Goal: Transaction & Acquisition: Purchase product/service

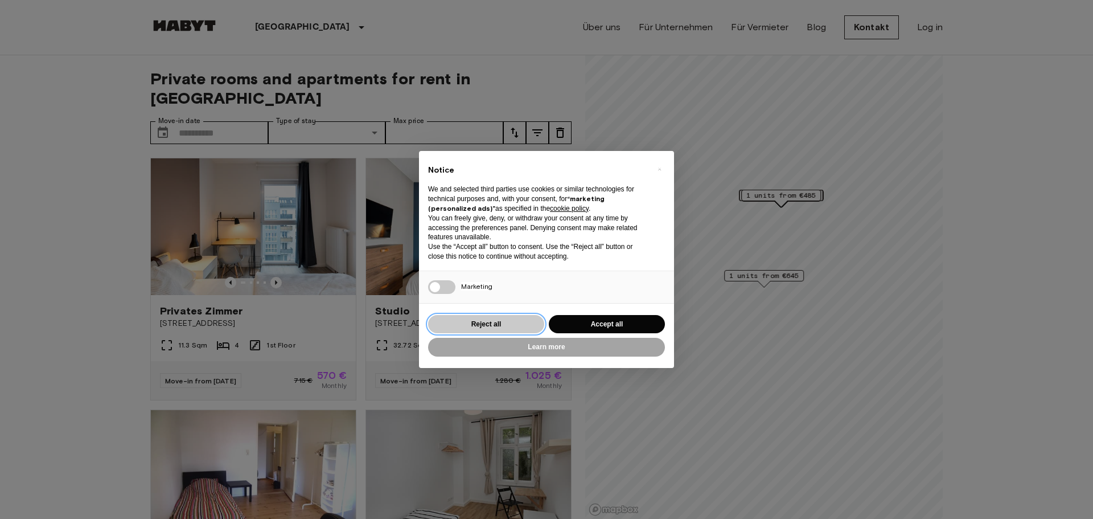
click at [508, 330] on button "Reject all" at bounding box center [486, 324] width 116 height 19
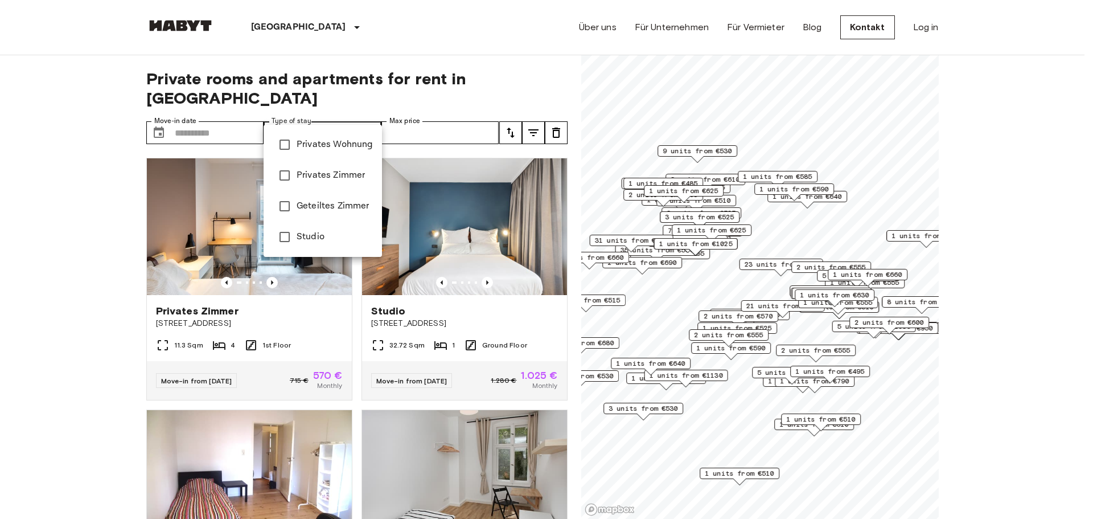
click at [357, 110] on div at bounding box center [546, 259] width 1093 height 519
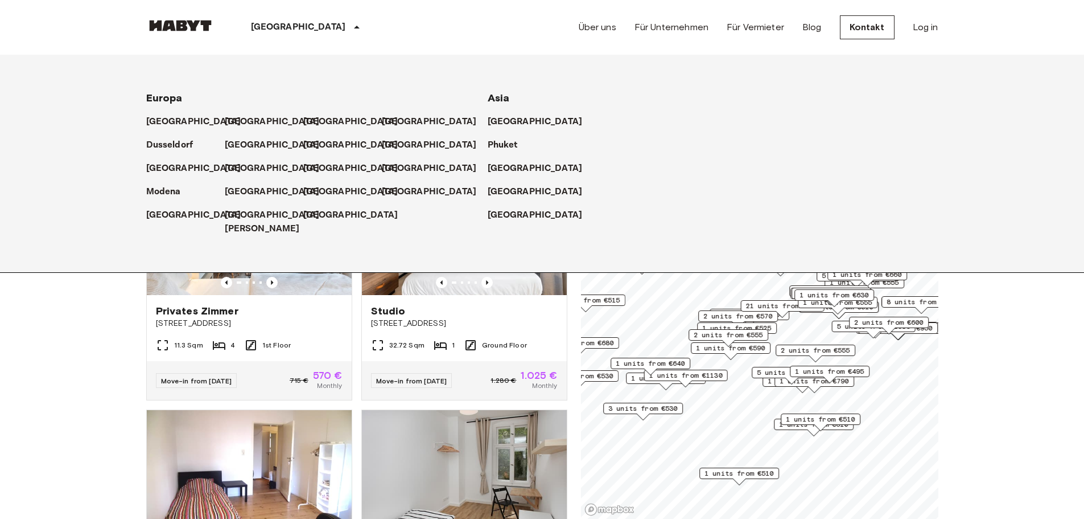
click at [278, 20] on div "[GEOGRAPHIC_DATA]" at bounding box center [308, 27] width 186 height 55
click at [240, 122] on p "[GEOGRAPHIC_DATA]" at bounding box center [274, 122] width 95 height 14
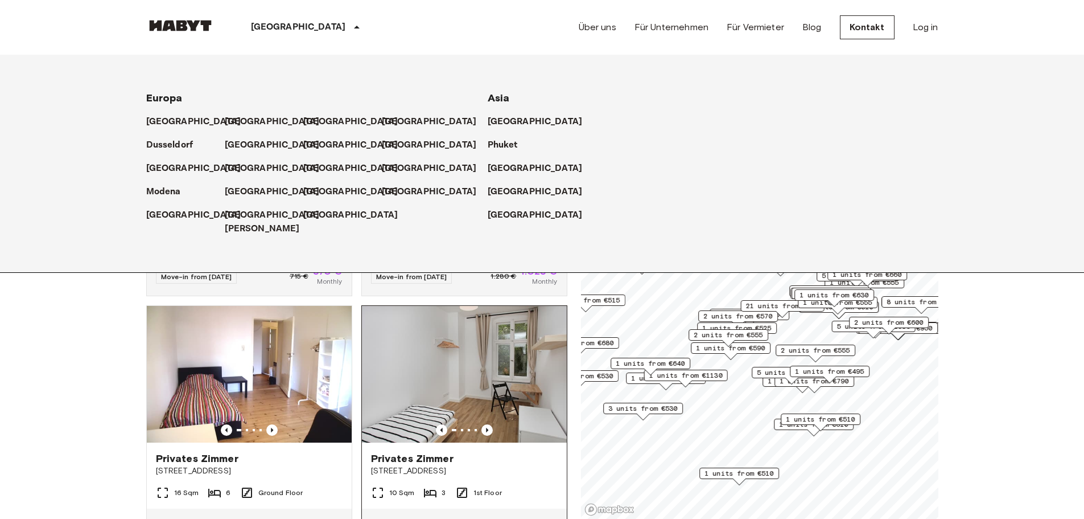
scroll to position [114, 0]
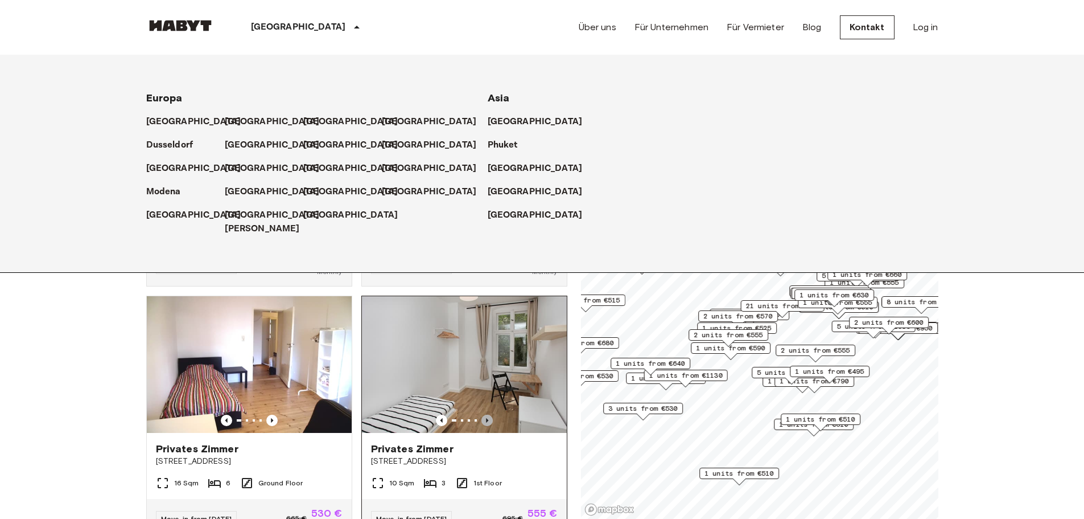
click at [486, 418] on icon "Previous image" at bounding box center [487, 420] width 2 height 5
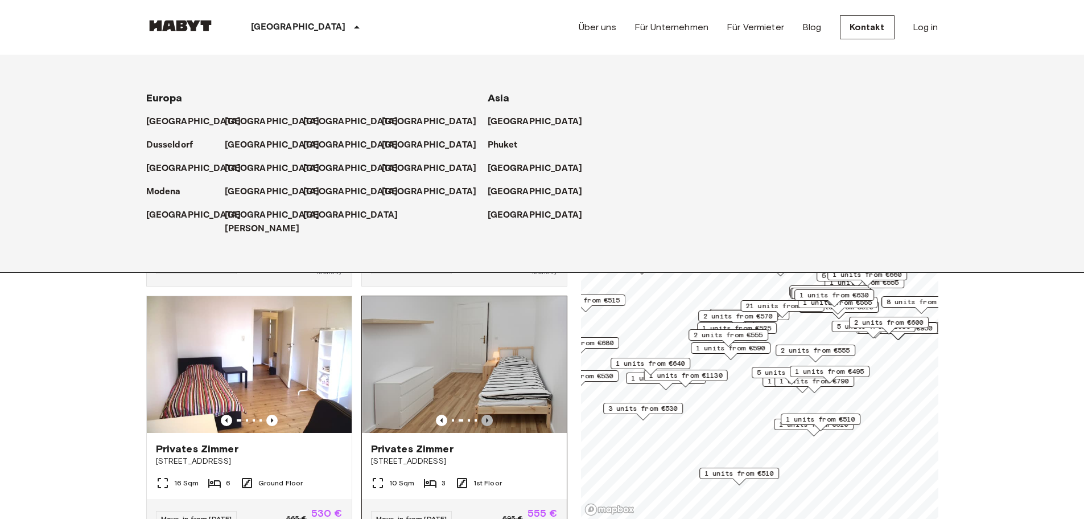
click at [486, 418] on icon "Previous image" at bounding box center [487, 420] width 2 height 5
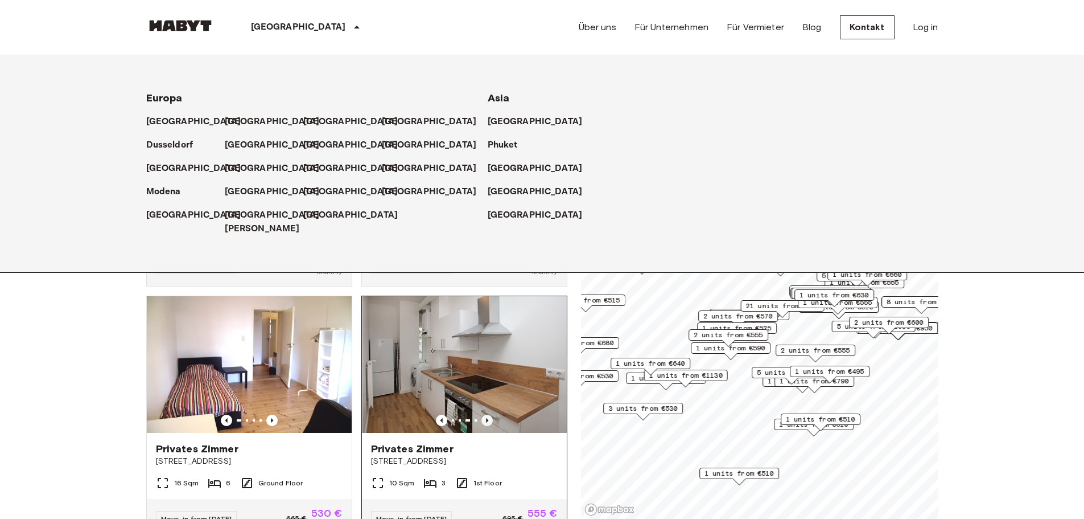
click at [486, 418] on icon "Previous image" at bounding box center [487, 420] width 2 height 5
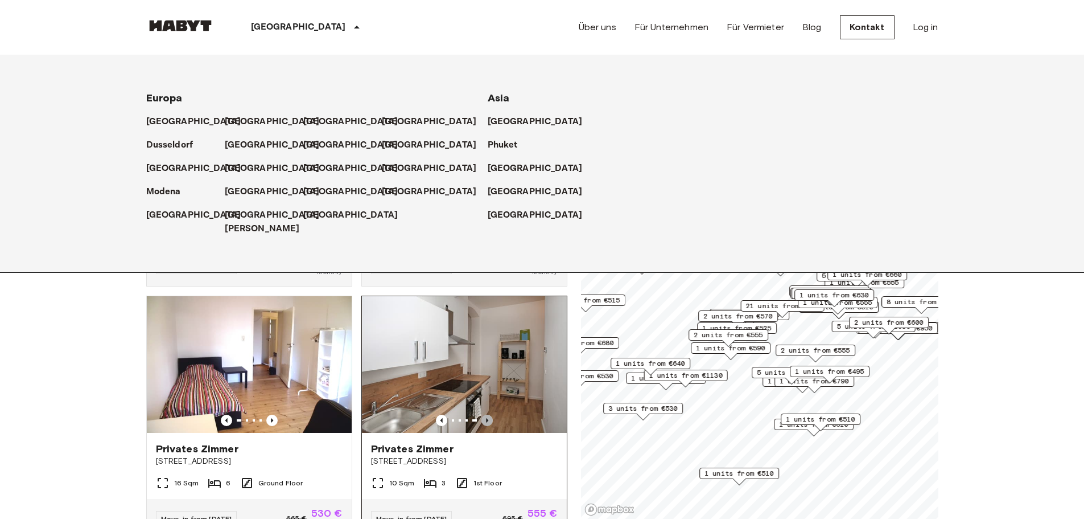
click at [486, 418] on icon "Previous image" at bounding box center [487, 420] width 2 height 5
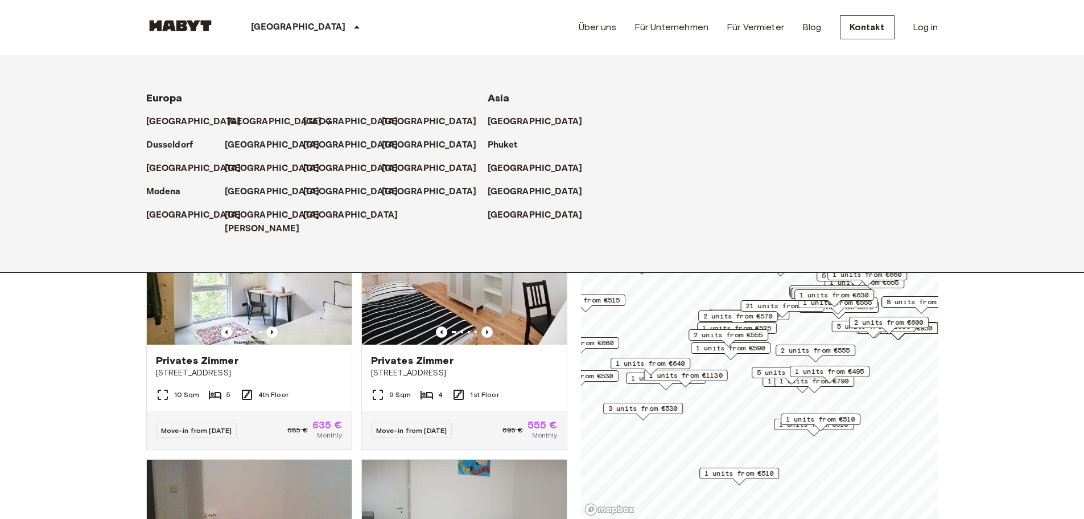
scroll to position [1252, 0]
